Goal: Task Accomplishment & Management: Complete application form

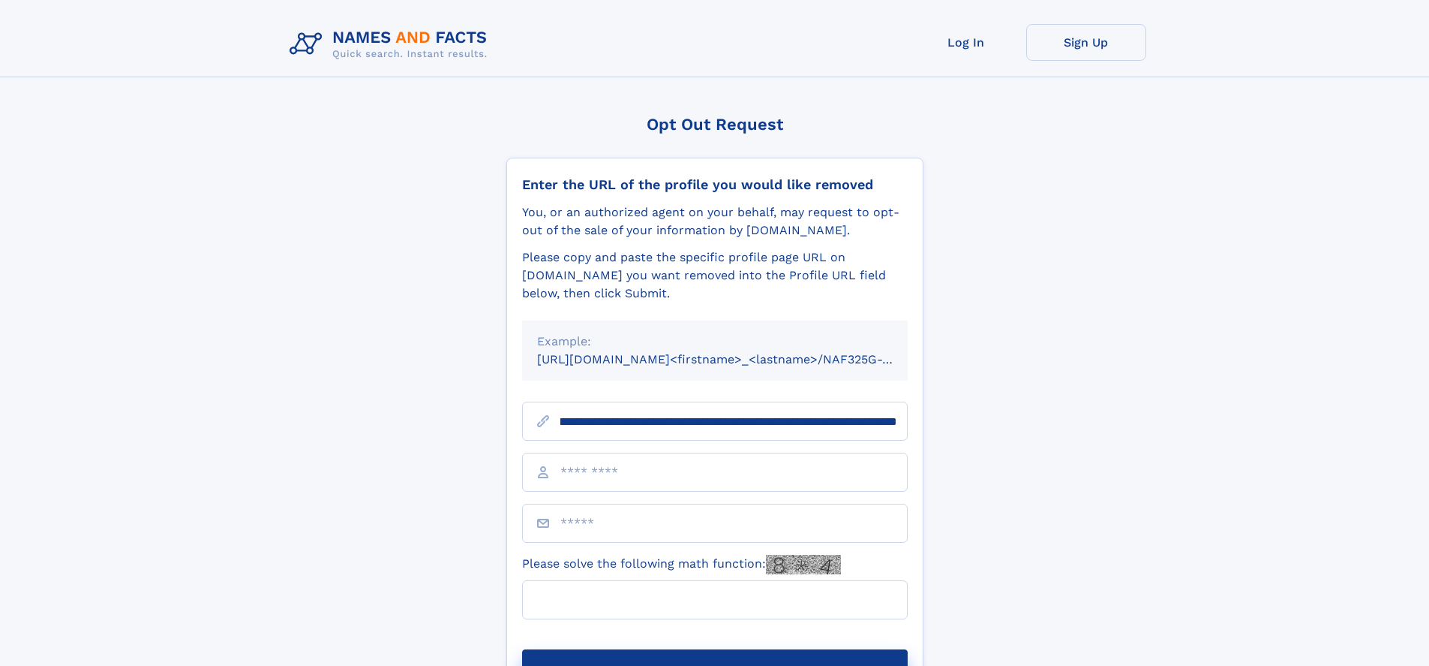
scroll to position [0, 188]
type input "**********"
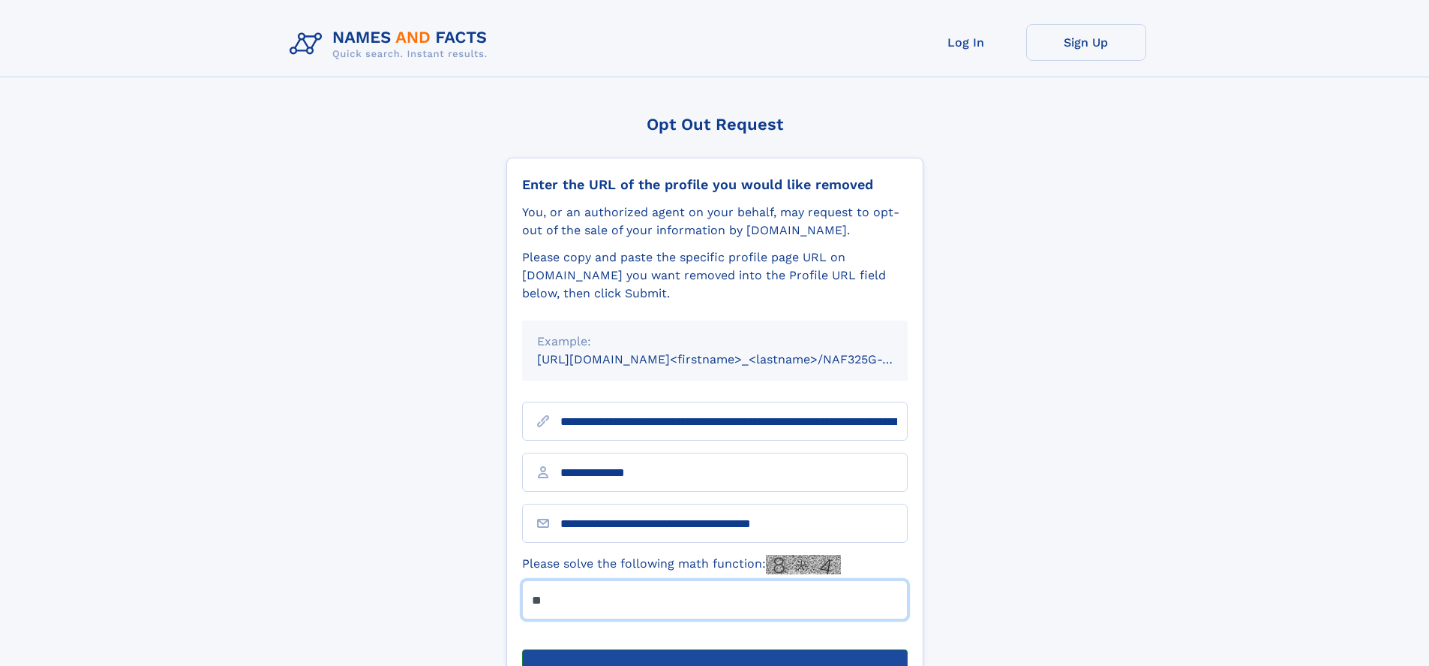
type input "**"
click at [714, 649] on button "Submit Opt Out Request" at bounding box center [715, 673] width 386 height 48
